Goal: Information Seeking & Learning: Find specific page/section

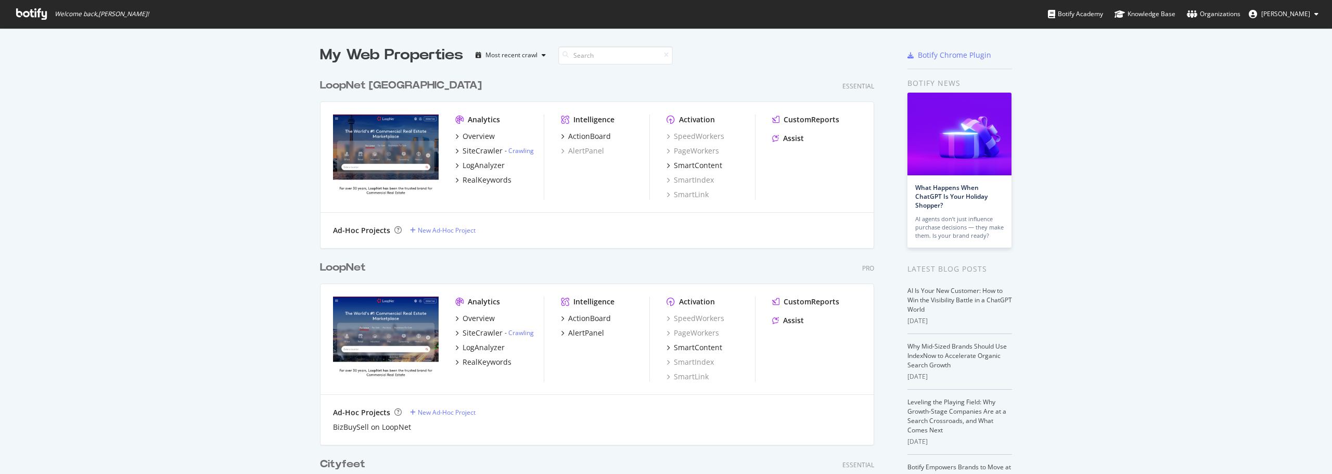
scroll to position [466, 1316]
click at [486, 350] on div "LogAnalyzer" at bounding box center [483, 347] width 42 height 10
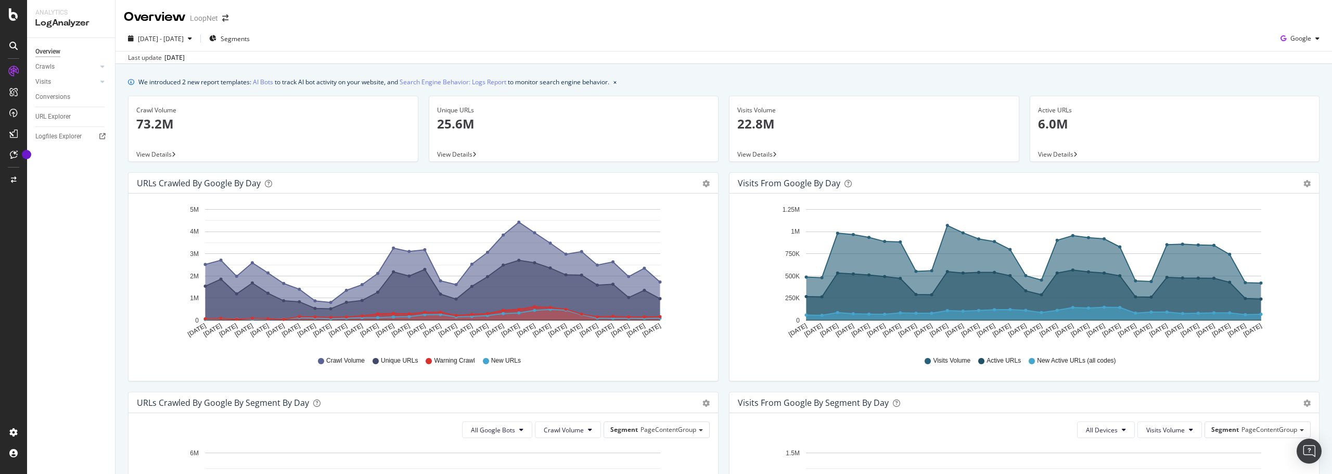
click at [156, 151] on span "View Details" at bounding box center [153, 154] width 35 height 9
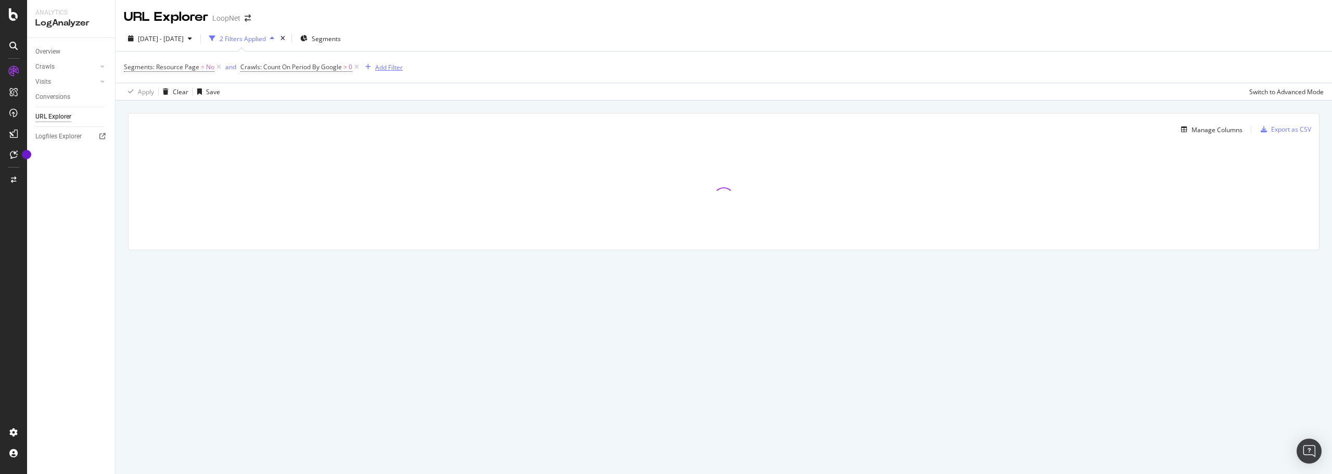
click at [387, 68] on div "Add Filter" at bounding box center [389, 67] width 28 height 9
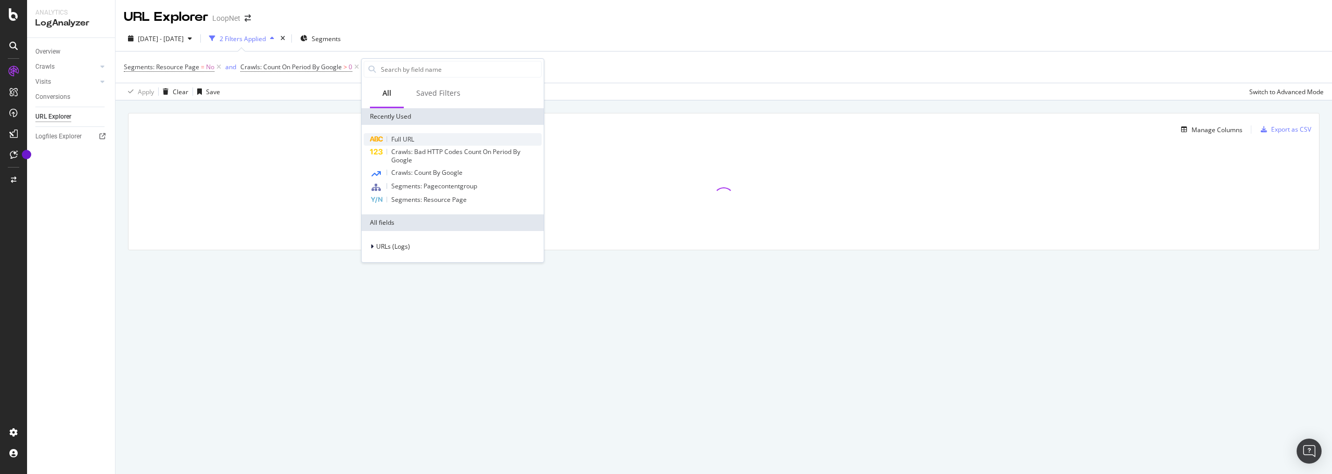
click at [411, 136] on span "Full URL" at bounding box center [402, 139] width 23 height 9
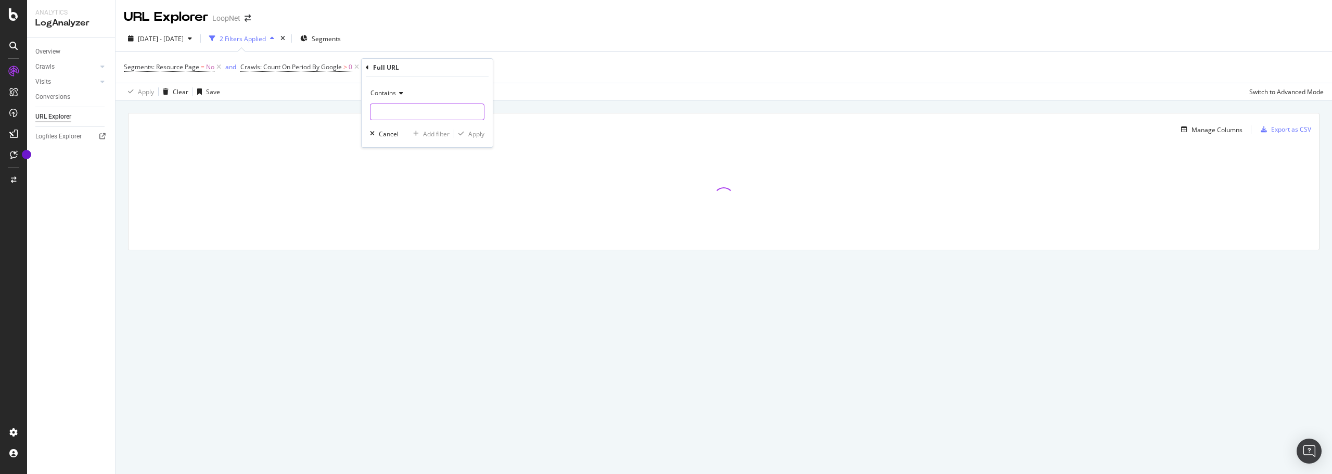
click at [409, 111] on input "text" at bounding box center [426, 112] width 113 height 17
type input "multi/"
click at [472, 135] on div "Apply" at bounding box center [476, 134] width 16 height 9
click at [422, 68] on span "^.*multi/.*$" at bounding box center [425, 67] width 34 height 15
click at [392, 109] on input "multi/" at bounding box center [437, 110] width 98 height 17
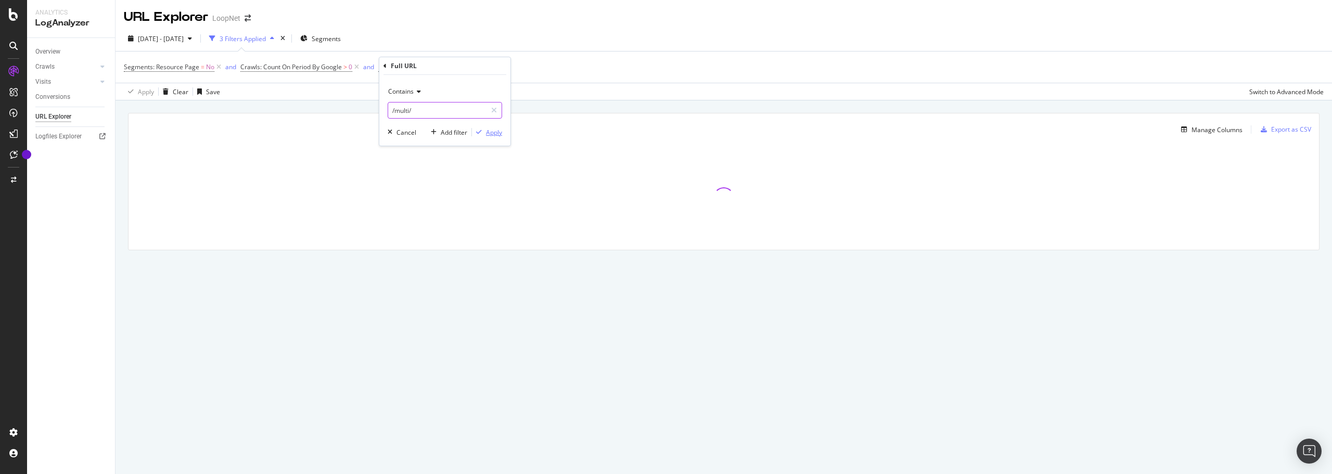
type input "/multi/"
click at [495, 135] on div "Apply" at bounding box center [494, 132] width 16 height 9
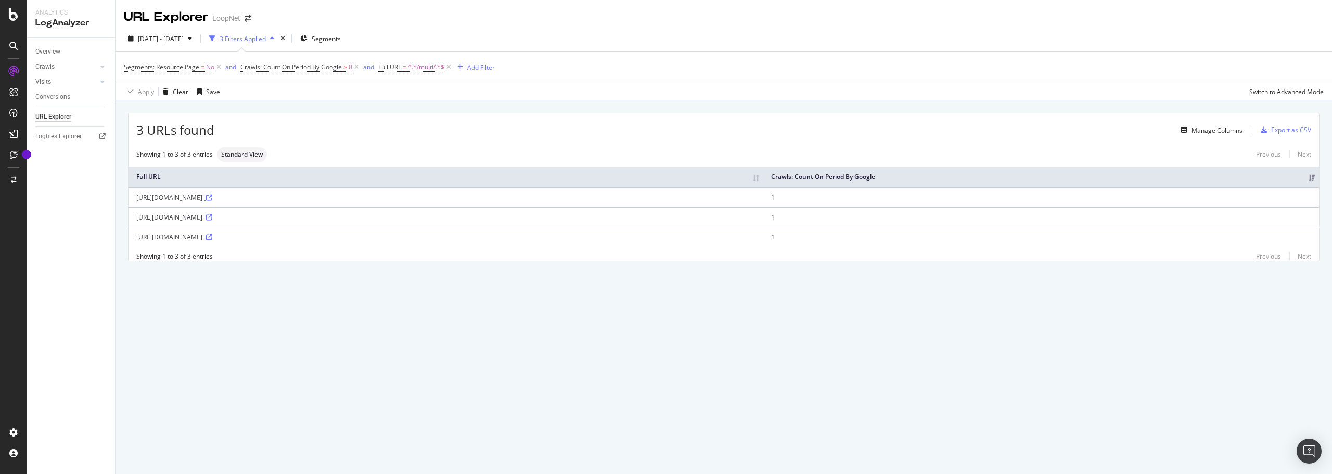
click at [212, 197] on icon at bounding box center [209, 198] width 6 height 6
click at [357, 66] on icon at bounding box center [356, 67] width 9 height 10
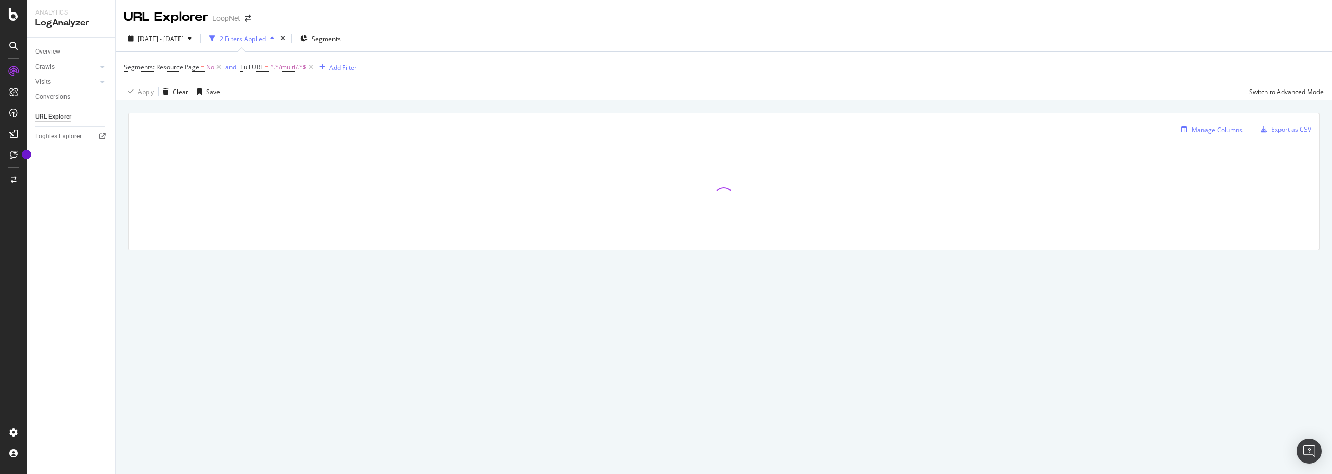
click at [1206, 132] on div "Manage Columns" at bounding box center [1216, 129] width 51 height 9
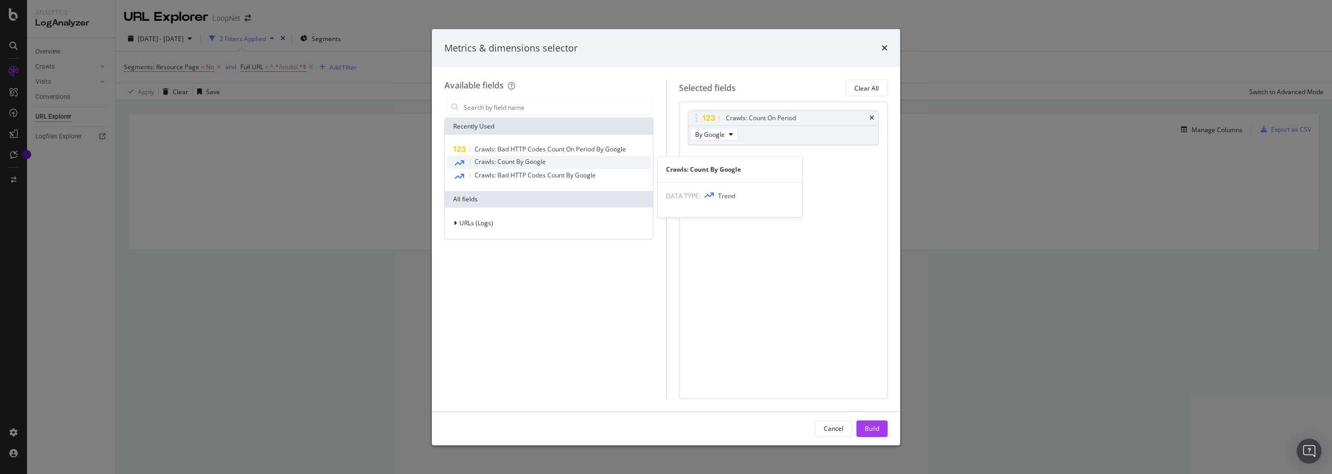
click at [523, 161] on span "Crawls: Count By Google" at bounding box center [509, 161] width 71 height 9
click at [490, 111] on input "modal" at bounding box center [556, 107] width 188 height 16
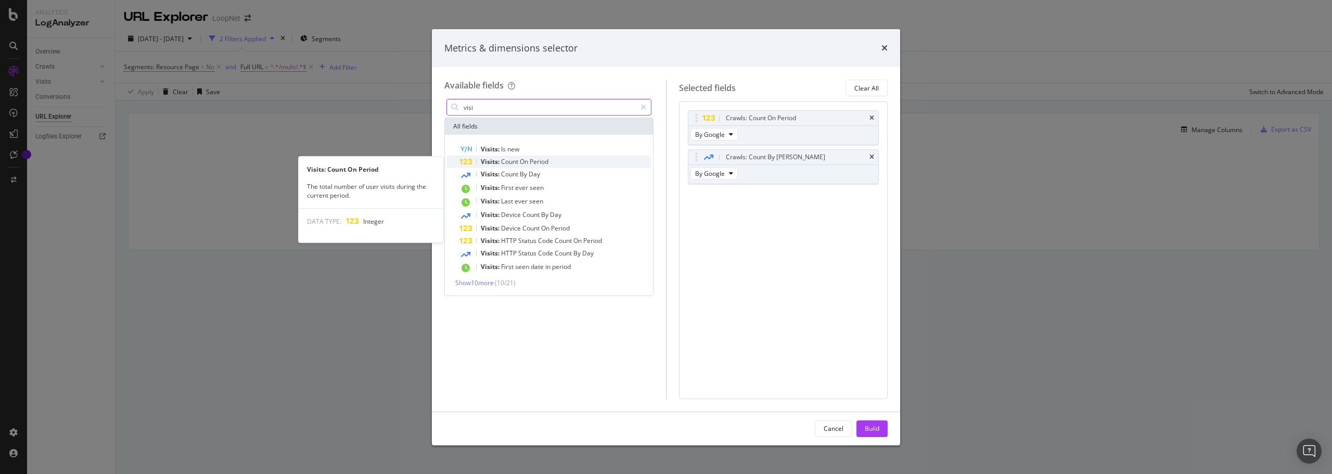
type input "visi"
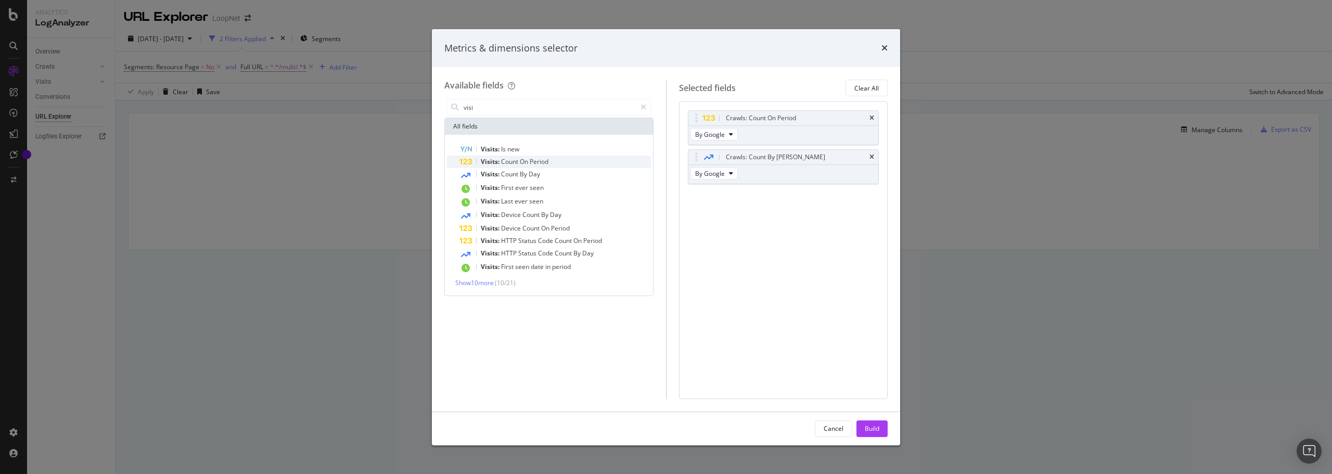
click at [528, 161] on span "On" at bounding box center [525, 161] width 10 height 9
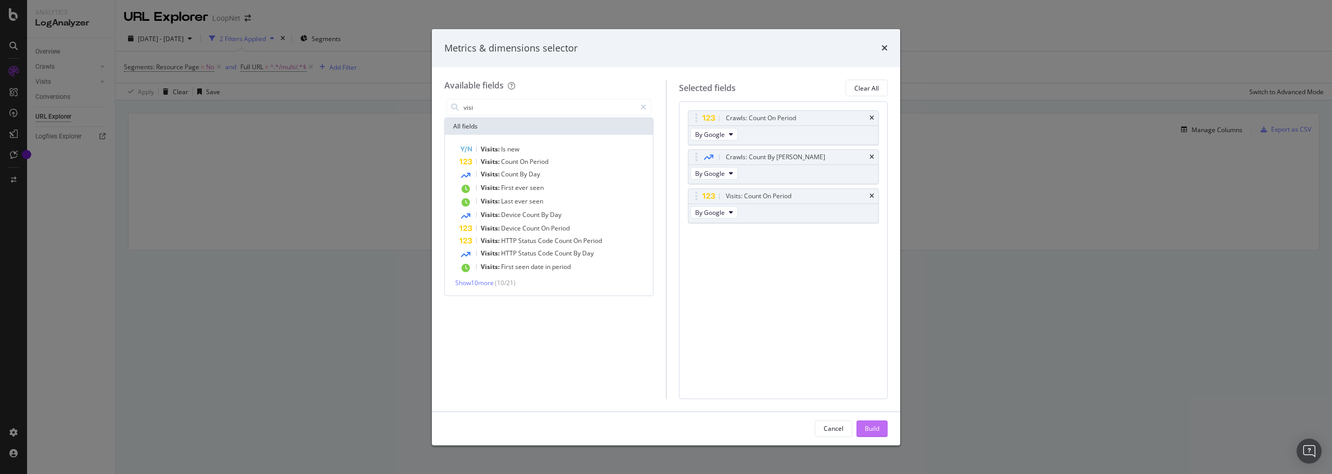
click at [873, 426] on div "Build" at bounding box center [871, 428] width 15 height 9
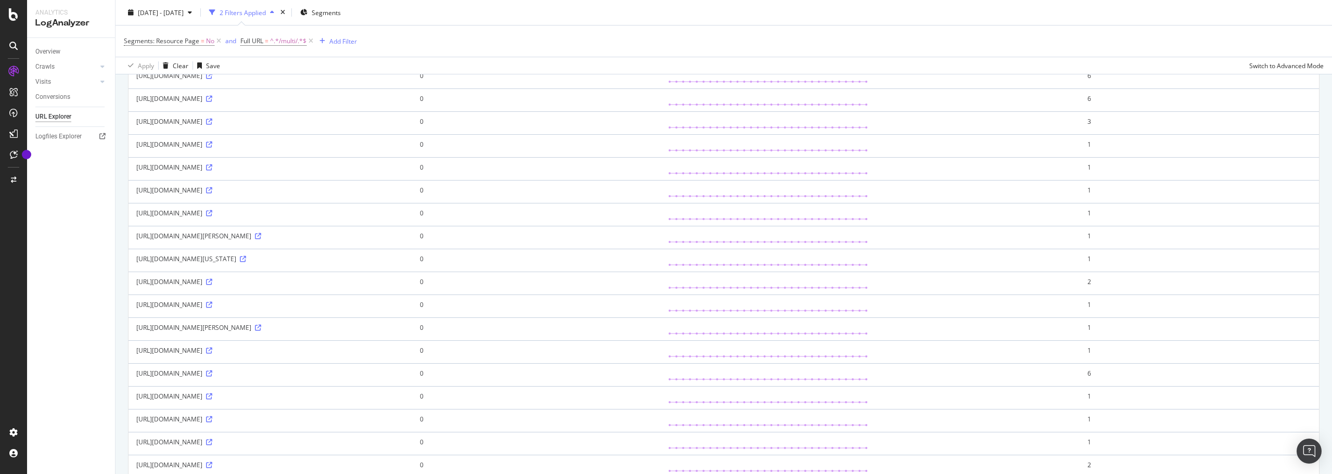
scroll to position [416, 0]
click at [212, 330] on icon at bounding box center [209, 331] width 6 height 6
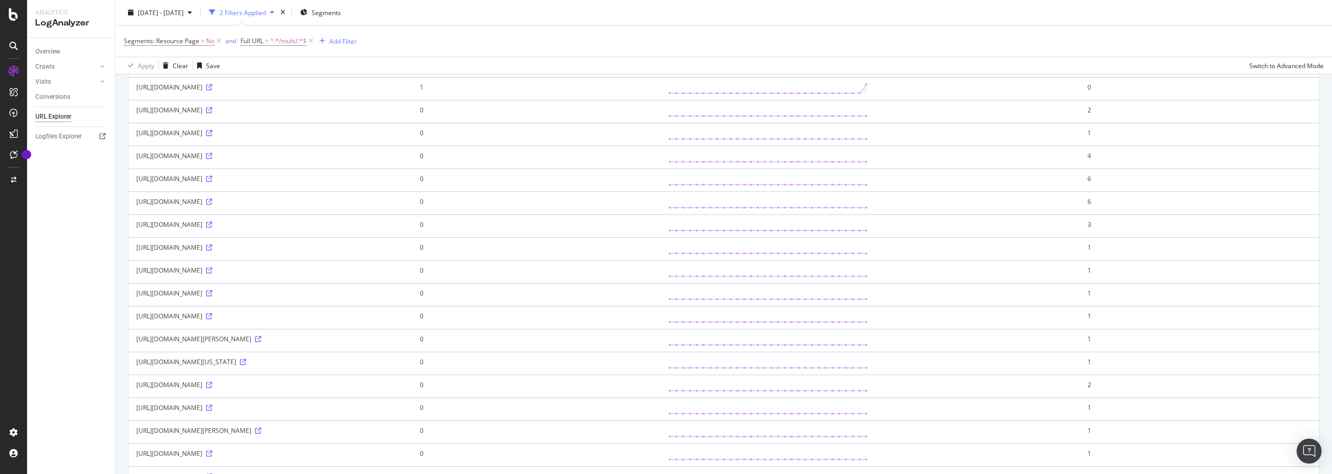
scroll to position [0, 0]
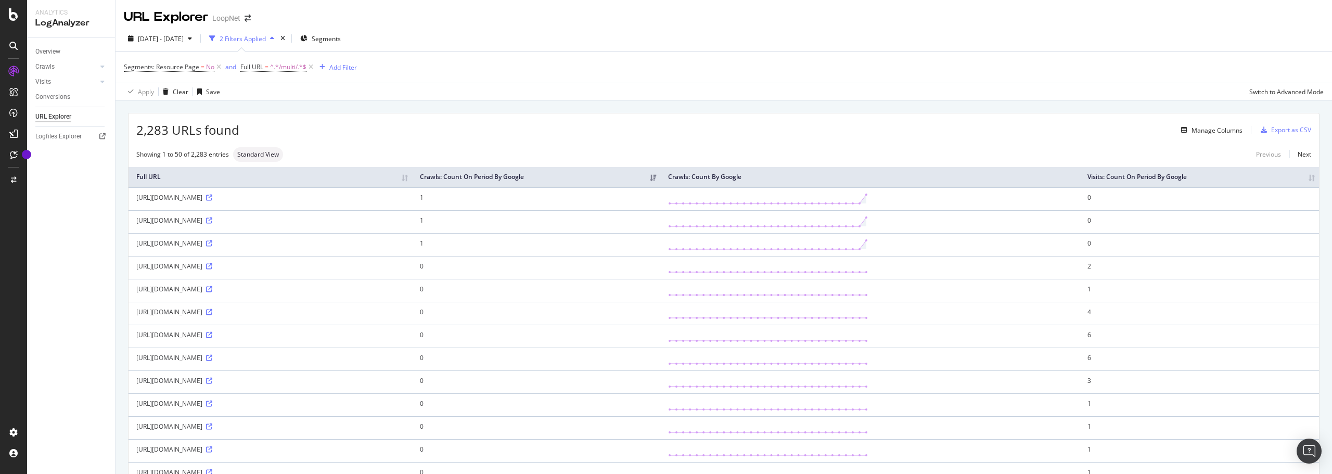
drag, startPoint x: 323, startPoint y: 197, endPoint x: 137, endPoint y: 199, distance: 185.7
click at [137, 199] on div "[URL][DOMAIN_NAME]" at bounding box center [270, 197] width 268 height 9
copy div "[URL][DOMAIN_NAME]"
